Goal: Task Accomplishment & Management: Use online tool/utility

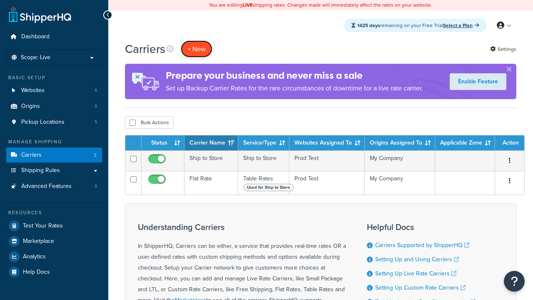
click at [197, 49] on button "+ New" at bounding box center [197, 48] width 32 height 17
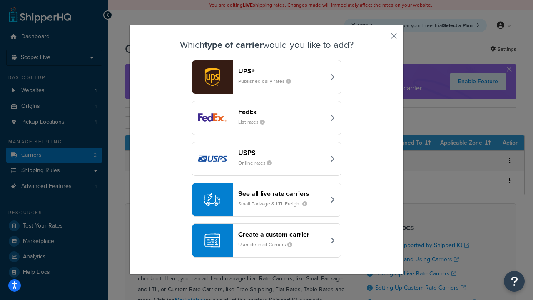
click at [266, 240] on div "Create a custom carrier User-defined Carriers" at bounding box center [281, 240] width 87 height 20
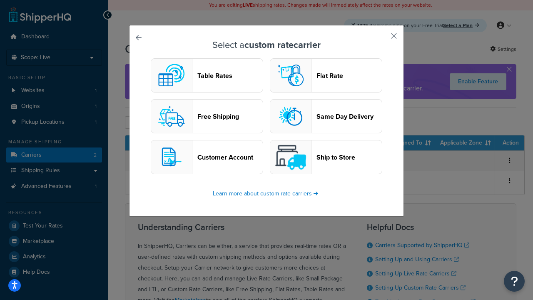
click at [207, 75] on header "Table Rates" at bounding box center [229, 76] width 65 height 8
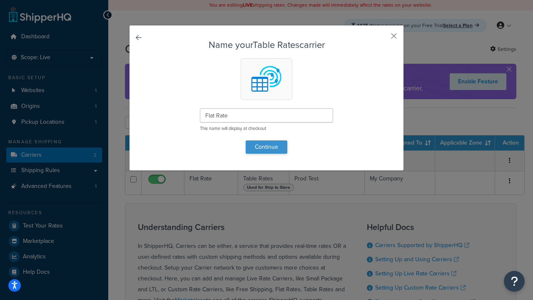
type input "Flat Rate"
click at [266, 147] on button "Continue" at bounding box center [267, 146] width 42 height 13
